Goal: Information Seeking & Learning: Learn about a topic

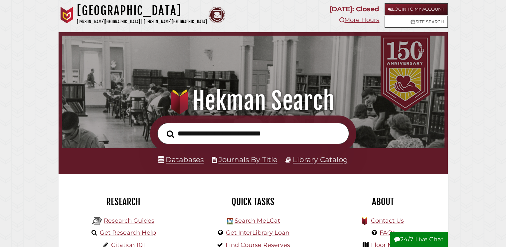
scroll to position [126, 379]
type input "**********"
click at [163, 128] on button "Search" at bounding box center [170, 134] width 14 height 12
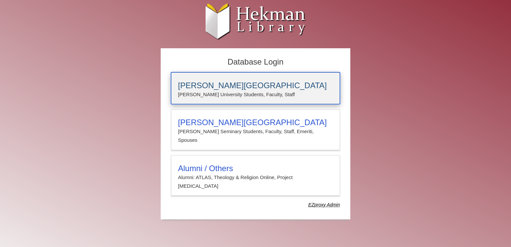
click at [259, 90] on p "[PERSON_NAME] University Students, Faculty, Staff" at bounding box center [255, 94] width 155 height 9
